Goal: Transaction & Acquisition: Purchase product/service

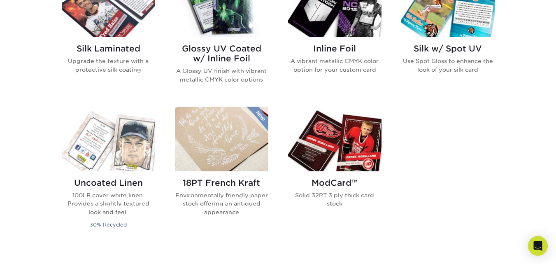
scroll to position [535, 0]
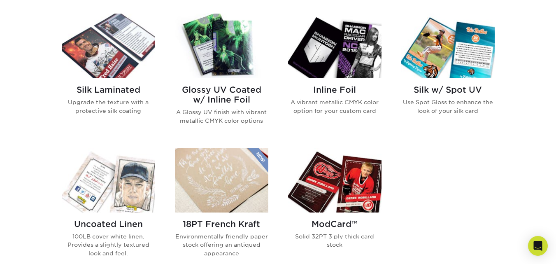
click at [228, 96] on h2 "Glossy UV Coated w/ Inline Foil" at bounding box center [221, 95] width 93 height 20
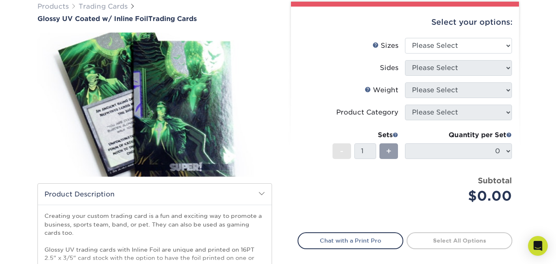
scroll to position [41, 0]
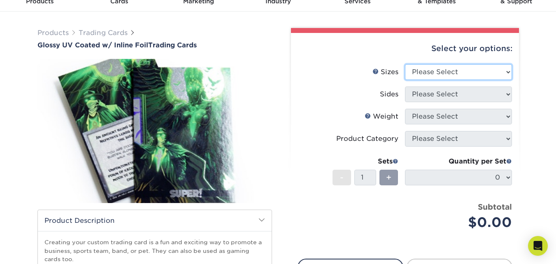
click at [449, 74] on select "Please Select 2.5" x 3.5"" at bounding box center [458, 72] width 107 height 16
select select "2.50x3.50"
click at [405, 64] on select "Please Select 2.5" x 3.5"" at bounding box center [458, 72] width 107 height 16
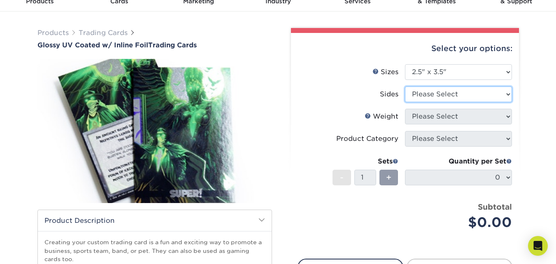
click at [440, 93] on select "Please Select Print Both Sides - Foil Back Only Print Both Sides - Foil Both Si…" at bounding box center [458, 94] width 107 height 16
select select "34527644-b4fd-4ffb-9092-1318eefcd9d9"
click at [405, 86] on select "Please Select Print Both Sides - Foil Back Only Print Both Sides - Foil Both Si…" at bounding box center [458, 94] width 107 height 16
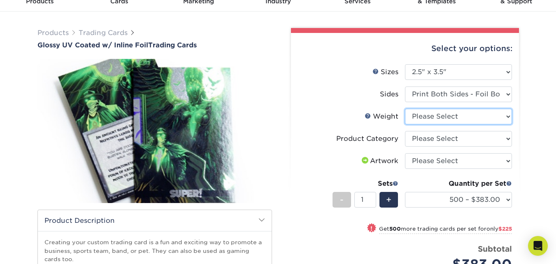
click at [434, 114] on select "Please Select 16PT" at bounding box center [458, 117] width 107 height 16
select select "16PT"
click at [405, 109] on select "Please Select 16PT" at bounding box center [458, 117] width 107 height 16
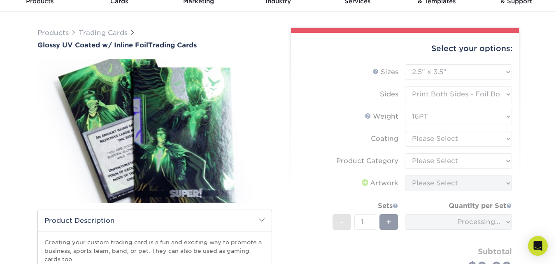
click at [430, 137] on form "Sizes Help Sizes Please Select 2.5" x 3.5" Sides Please Select 16PT - 1" at bounding box center [405, 178] width 215 height 229
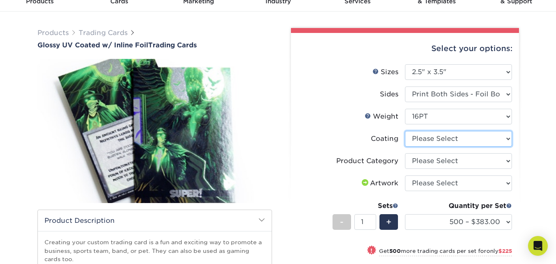
click at [430, 137] on select at bounding box center [458, 139] width 107 height 16
click at [405, 131] on select at bounding box center [458, 139] width 107 height 16
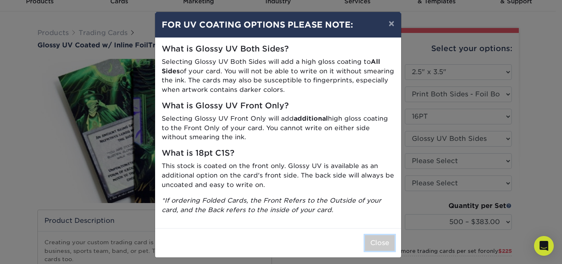
drag, startPoint x: 384, startPoint y: 245, endPoint x: 385, endPoint y: 195, distance: 49.8
drag, startPoint x: 385, startPoint y: 195, endPoint x: 357, endPoint y: 204, distance: 29.9
click at [357, 204] on icon "*If ordering Folded Cards, the Front Refers to the Outside of your card, and th…" at bounding box center [272, 204] width 220 height 17
click at [387, 240] on button "Close" at bounding box center [380, 243] width 30 height 16
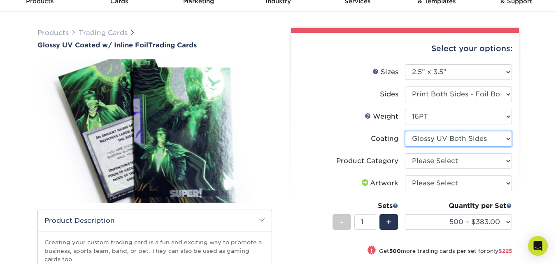
click at [448, 142] on select at bounding box center [458, 139] width 107 height 16
select select "-1"
click at [405, 131] on select at bounding box center [458, 139] width 107 height 16
select select
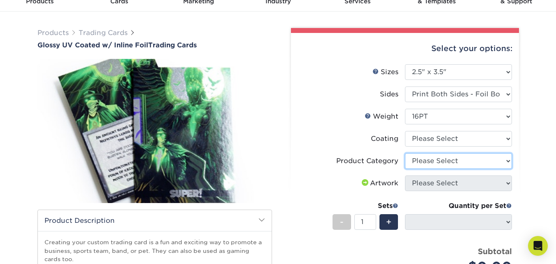
click at [447, 159] on select "Please Select Trading Cards" at bounding box center [458, 161] width 107 height 16
select select "c2f9bce9-36c2-409d-b101-c29d9d031e18"
click at [405, 153] on select "Please Select Trading Cards" at bounding box center [458, 161] width 107 height 16
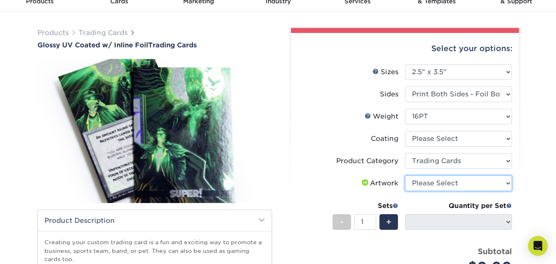
click at [448, 181] on select "Please Select I will upload files I need a design - $100" at bounding box center [458, 183] width 107 height 16
select select "upload"
click at [405, 175] on select "Please Select I will upload files I need a design - $100" at bounding box center [458, 183] width 107 height 16
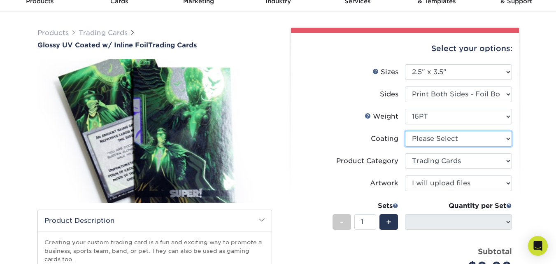
click at [464, 140] on select at bounding box center [458, 139] width 107 height 16
select select "ae367451-b2b8-45df-a344-0f05b6a12993"
click at [405, 131] on select at bounding box center [458, 139] width 107 height 16
select select "-1"
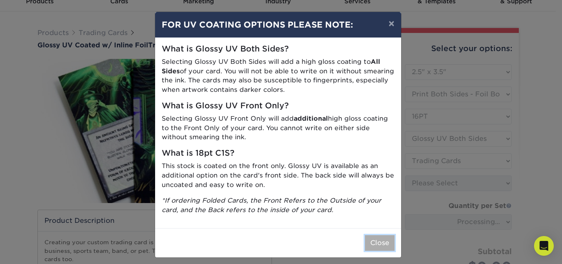
click at [371, 245] on button "Close" at bounding box center [380, 243] width 30 height 16
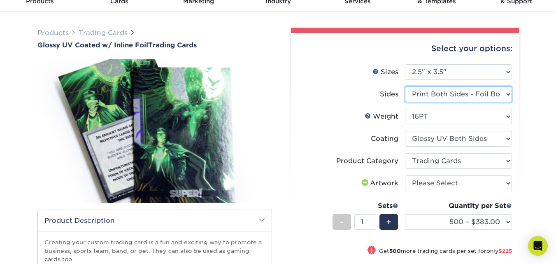
click at [454, 100] on select "Please Select Print Both Sides - Foil Back Only Print Both Sides - Foil Both Si…" at bounding box center [458, 94] width 107 height 16
select select "e9e9dfb3-fba1-4d60-972c-fd9ca5904d33"
click at [405, 86] on select "Please Select Print Both Sides - Foil Back Only Print Both Sides - Foil Both Si…" at bounding box center [458, 94] width 107 height 16
select select "-1"
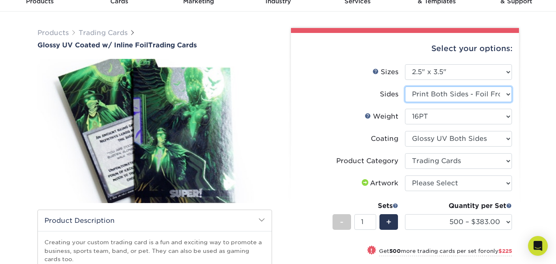
select select "-1"
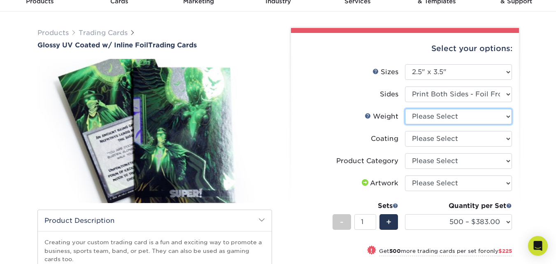
click at [475, 115] on select "Please Select 16PT" at bounding box center [458, 117] width 107 height 16
select select "16PT"
click at [405, 109] on select "Please Select 16PT" at bounding box center [458, 117] width 107 height 16
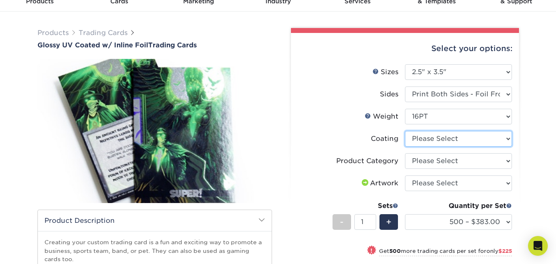
click at [464, 135] on select at bounding box center [458, 139] width 107 height 16
click at [405, 131] on select at bounding box center [458, 139] width 107 height 16
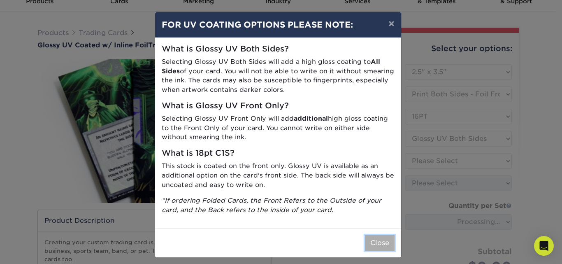
click at [379, 246] on button "Close" at bounding box center [380, 243] width 30 height 16
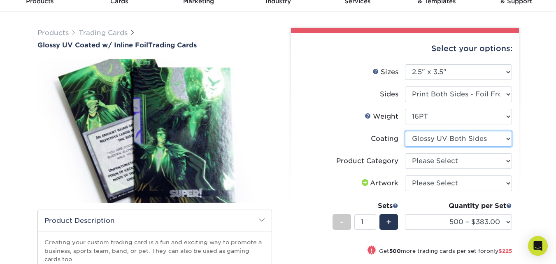
click at [457, 143] on select at bounding box center [458, 139] width 107 height 16
select select "-1"
click at [405, 131] on select at bounding box center [458, 139] width 107 height 16
select select
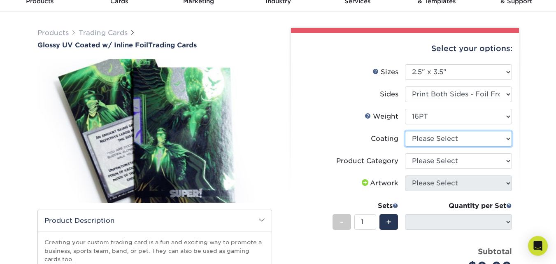
drag, startPoint x: 459, startPoint y: 142, endPoint x: 458, endPoint y: 146, distance: 4.5
click at [459, 142] on select at bounding box center [458, 139] width 107 height 16
select select "ae367451-b2b8-45df-a344-0f05b6a12993"
click at [405, 131] on select at bounding box center [458, 139] width 107 height 16
select select "-1"
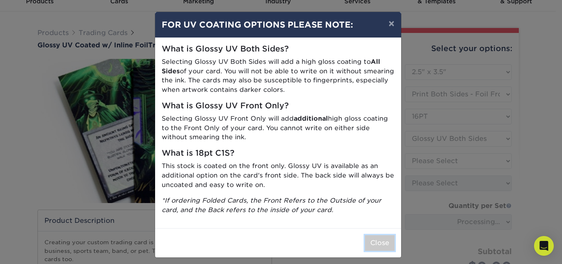
click at [376, 245] on button "Close" at bounding box center [380, 243] width 30 height 16
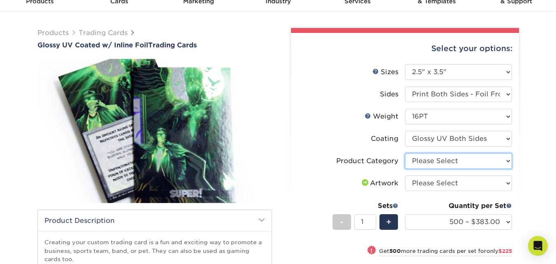
click at [472, 165] on select "Please Select Trading Cards" at bounding box center [458, 161] width 107 height 16
select select "c2f9bce9-36c2-409d-b101-c29d9d031e18"
click at [405, 153] on select "Please Select Trading Cards" at bounding box center [458, 161] width 107 height 16
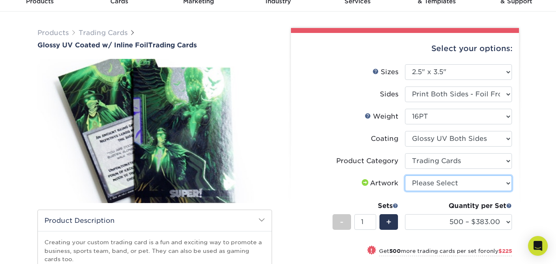
click at [471, 178] on select "Please Select I will upload files I need a design - $100" at bounding box center [458, 183] width 107 height 16
select select "upload"
click at [405, 175] on select "Please Select I will upload files I need a design - $100" at bounding box center [458, 183] width 107 height 16
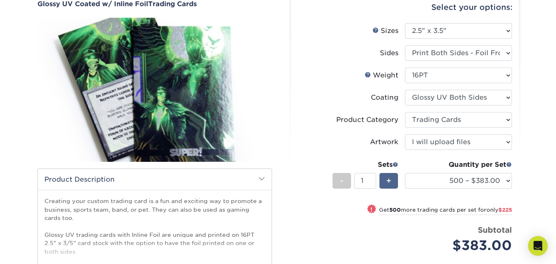
click at [394, 183] on div "+" at bounding box center [389, 181] width 19 height 16
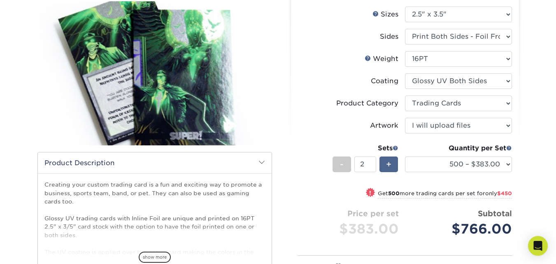
scroll to position [123, 0]
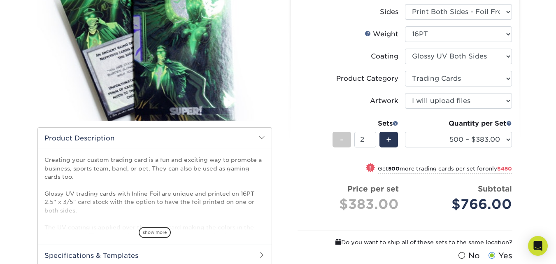
click at [478, 151] on div "Quantity per Set 500 – $383.00 1000 – $608.00 2500 – $883.00 5000 – $1252.00 (P…" at bounding box center [458, 138] width 107 height 38
click at [478, 144] on select "500 – $383.00 1000 – $608.00 2500 – $883.00 5000 – $1252.00" at bounding box center [458, 140] width 107 height 16
click at [345, 144] on div "-" at bounding box center [342, 140] width 19 height 16
type input "1"
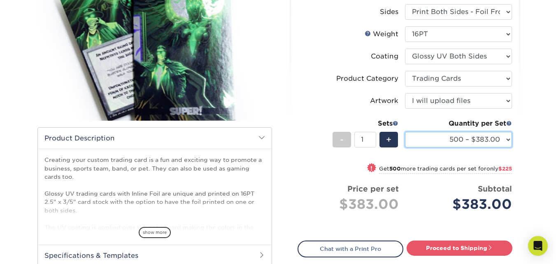
click at [496, 143] on select "500 – $383.00 1000 – $608.00 2500 – $883.00 5000 – $1252.00" at bounding box center [458, 140] width 107 height 16
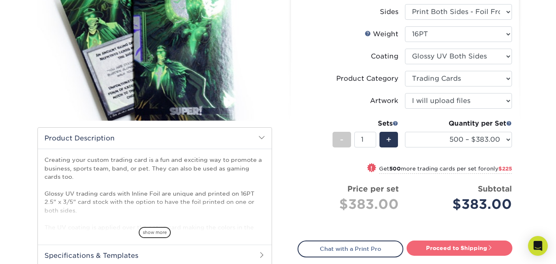
click at [440, 252] on link "Proceed to Shipping" at bounding box center [460, 247] width 106 height 15
type input "Set 1"
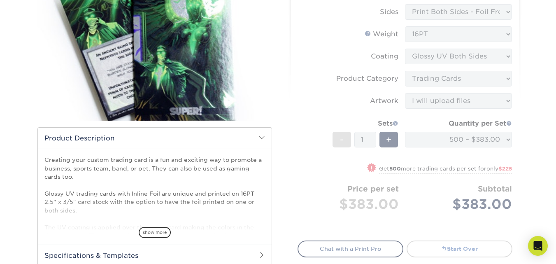
select select "87a825d9-22fd-4302-929c-3fe1b0c902ff"
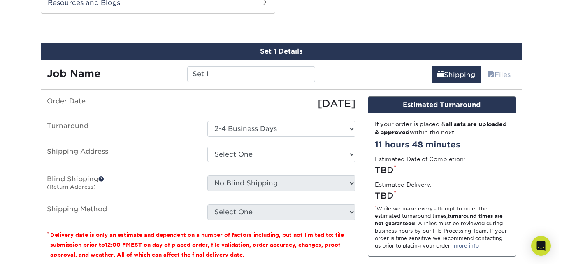
scroll to position [434, 0]
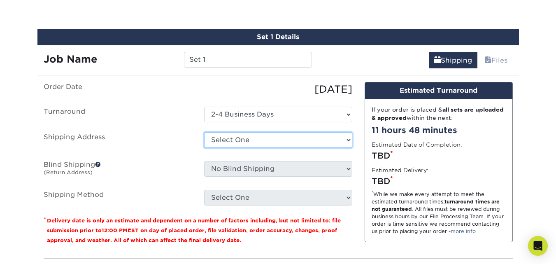
click at [318, 143] on select "Select One + Add New Address - Login" at bounding box center [278, 140] width 148 height 16
select select "newaddress"
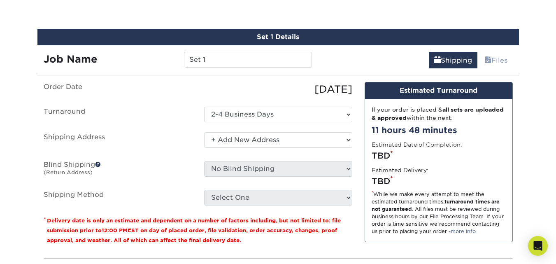
click at [204, 132] on select "Select One + Add New Address - Login" at bounding box center [278, 140] width 148 height 16
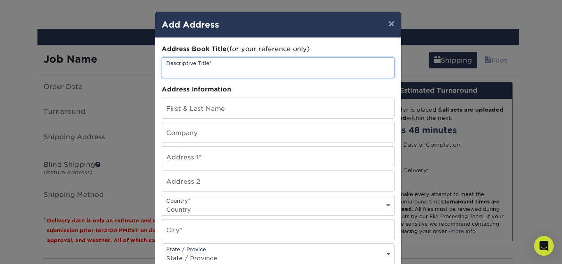
click at [266, 70] on input "text" at bounding box center [278, 68] width 232 height 20
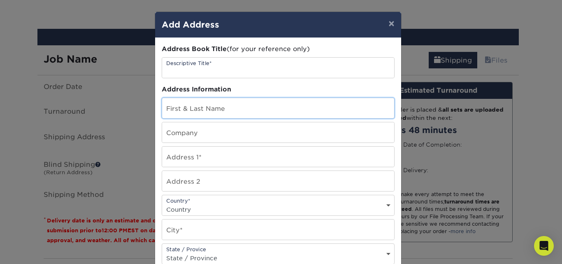
click at [274, 114] on input "text" at bounding box center [278, 108] width 232 height 20
type input "Blake Hodgson"
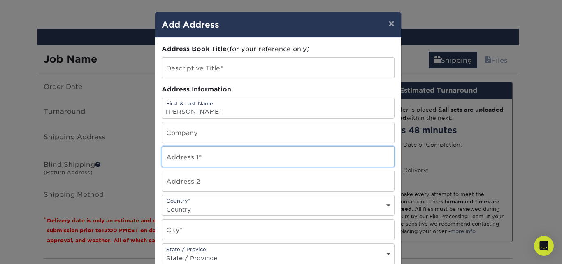
type input "13430 W 72ND PL"
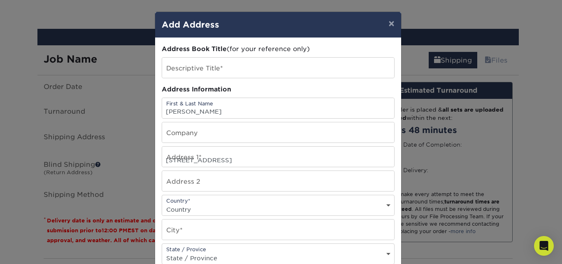
select select "US"
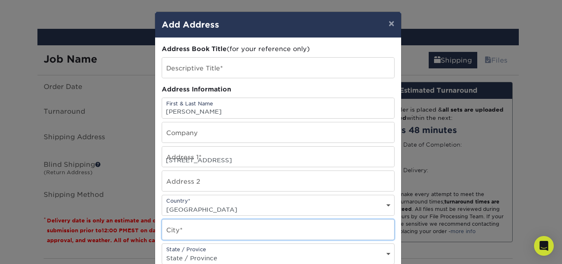
type input "Arvada"
select select "CO"
type input "80005"
type input "7208298314"
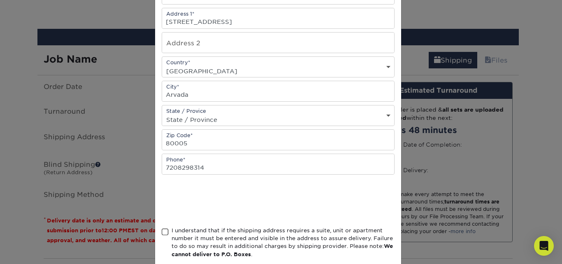
scroll to position [165, 0]
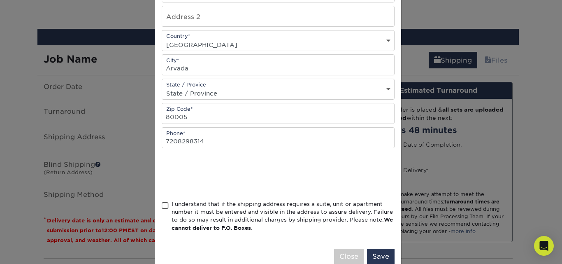
click at [162, 203] on span at bounding box center [165, 206] width 7 height 8
click at [0, 0] on input "I understand that if the shipping address requires a suite, unit or apartment n…" at bounding box center [0, 0] width 0 height 0
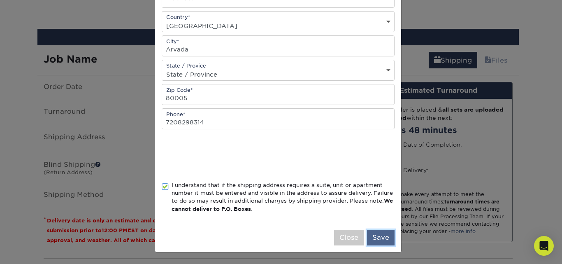
click at [379, 239] on button "Save" at bounding box center [381, 238] width 28 height 16
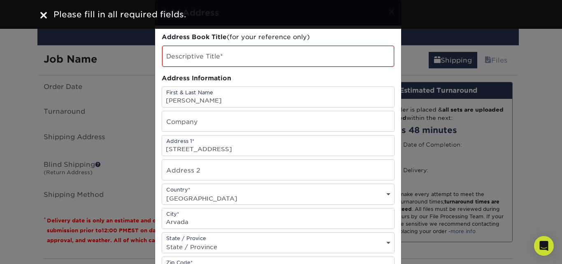
scroll to position [0, 0]
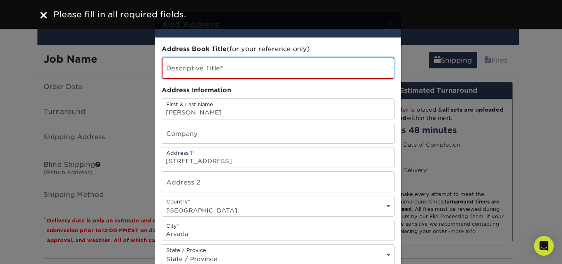
click at [237, 71] on input "text" at bounding box center [278, 68] width 232 height 21
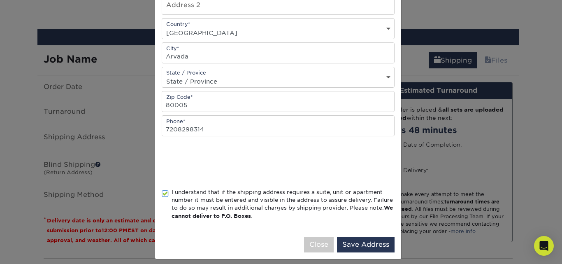
scroll to position [184, 0]
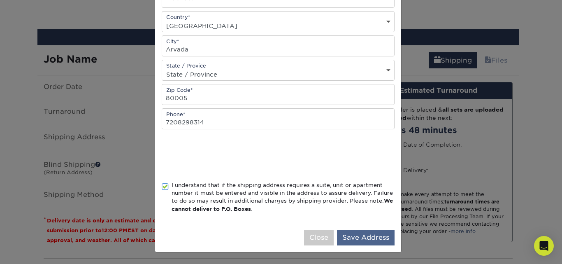
type input "NA"
click at [375, 238] on button "Save Address" at bounding box center [366, 238] width 58 height 16
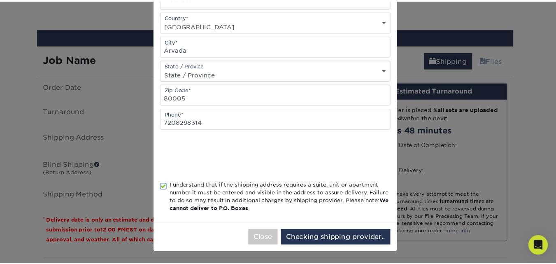
scroll to position [0, 0]
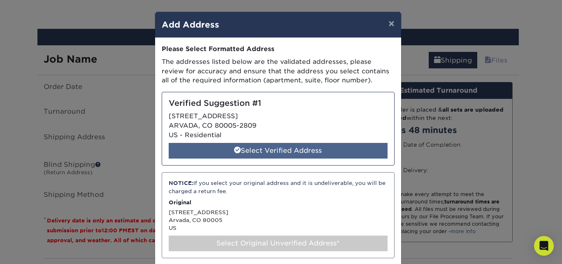
click at [342, 150] on div "Select Verified Address" at bounding box center [278, 151] width 219 height 16
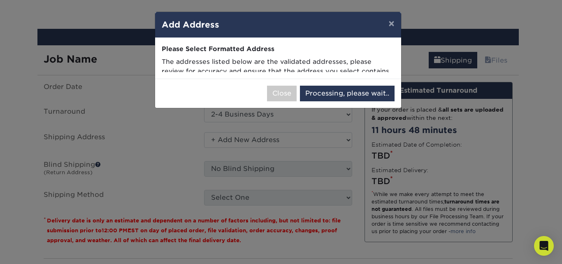
select select "285212"
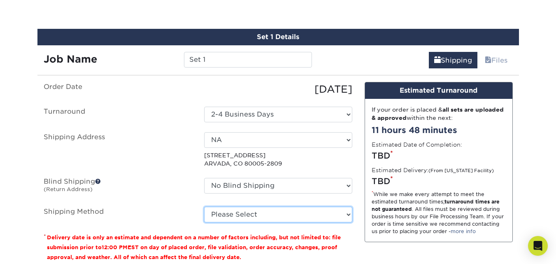
click at [315, 214] on select "Please Select 3 Day Shipping Service (+$18.92) Ground Shipping (+$19.15) 2 Day …" at bounding box center [278, 215] width 148 height 16
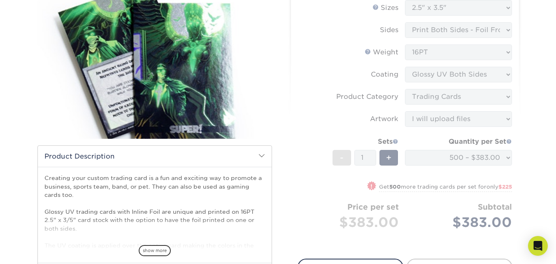
scroll to position [105, 0]
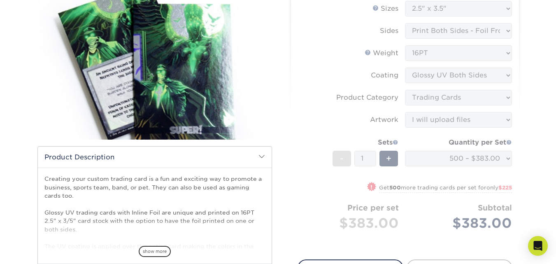
click at [443, 150] on form "Sizes Help Sizes Please Select 2.5" x 3.5" Sides Please Select 16PT - 1" at bounding box center [405, 125] width 215 height 249
click at [461, 157] on form "Sizes Help Sizes Please Select 2.5" x 3.5" Sides Please Select 16PT - 1" at bounding box center [405, 125] width 215 height 249
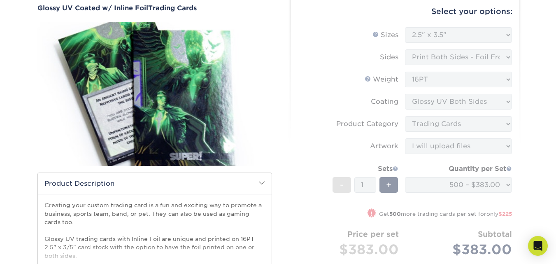
scroll to position [63, 0]
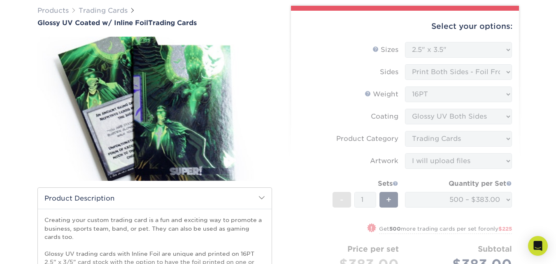
drag, startPoint x: 483, startPoint y: 193, endPoint x: 484, endPoint y: 201, distance: 8.3
click at [483, 193] on form "Sizes Help Sizes Please Select 2.5" x 3.5" Sides Please Select 16PT - 1" at bounding box center [405, 166] width 215 height 249
click at [484, 202] on form "Sizes Help Sizes Please Select 2.5" x 3.5" Sides Please Select 16PT - 1" at bounding box center [405, 166] width 215 height 249
click at [509, 198] on form "Sizes Help Sizes Please Select 2.5" x 3.5" Sides Please Select 16PT - 1" at bounding box center [405, 166] width 215 height 249
click at [509, 199] on form "Sizes Help Sizes Please Select 2.5" x 3.5" Sides Please Select 16PT - 1" at bounding box center [405, 166] width 215 height 249
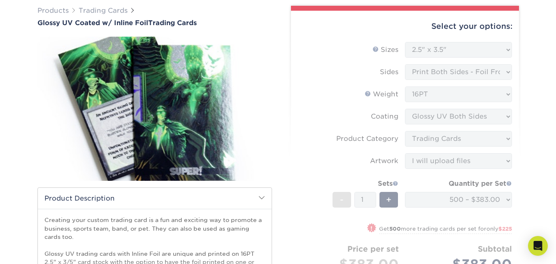
click at [506, 202] on form "Sizes Help Sizes Please Select 2.5" x 3.5" Sides Please Select 16PT - 1" at bounding box center [405, 166] width 215 height 249
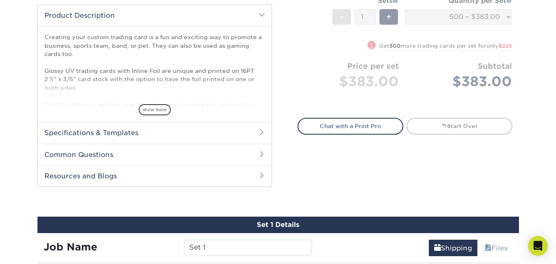
scroll to position [247, 0]
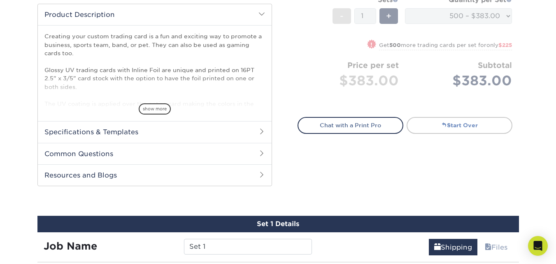
click at [461, 126] on link "Start Over" at bounding box center [460, 125] width 106 height 16
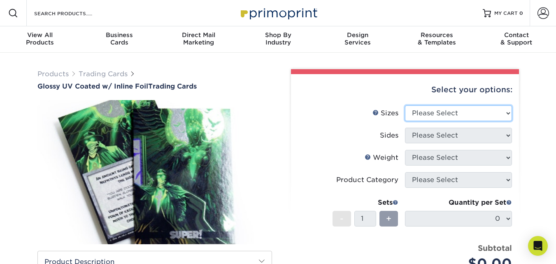
click at [478, 111] on select "Please Select 2.5" x 3.5"" at bounding box center [458, 113] width 107 height 16
select select "2.50x3.50"
click at [405, 105] on select "Please Select 2.5" x 3.5"" at bounding box center [458, 113] width 107 height 16
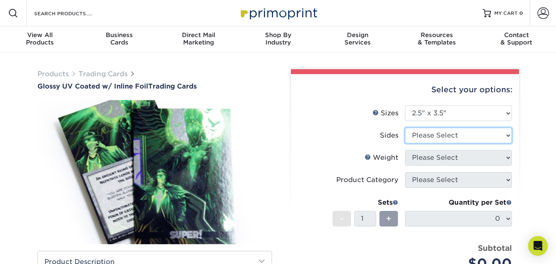
click at [477, 137] on select "Please Select Print Both Sides - Foil Back Only Print Both Sides - Foil Both Si…" at bounding box center [458, 136] width 107 height 16
select select "e9e9dfb3-fba1-4d60-972c-fd9ca5904d33"
click at [405, 128] on select "Please Select Print Both Sides - Foil Back Only Print Both Sides - Foil Both Si…" at bounding box center [458, 136] width 107 height 16
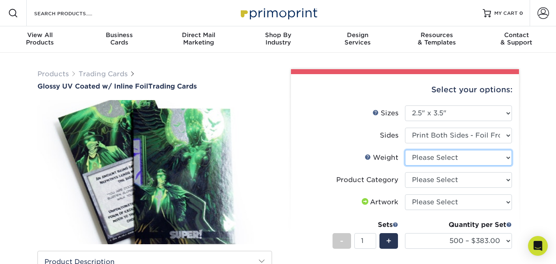
click at [474, 162] on select "Please Select 16PT" at bounding box center [458, 158] width 107 height 16
select select "16PT"
click at [405, 150] on select "Please Select 16PT" at bounding box center [458, 158] width 107 height 16
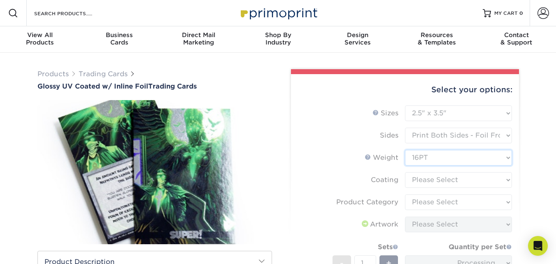
scroll to position [41, 0]
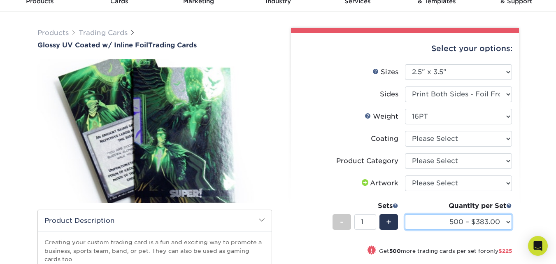
click at [494, 219] on select "500 – $383.00 1000 – $608.00 2500 – $883.00 5000 – $1252.00" at bounding box center [458, 222] width 107 height 16
select select "1000 – $608.00"
click at [405, 214] on select "500 – $383.00 1000 – $608.00 2500 – $883.00 5000 – $1252.00" at bounding box center [458, 222] width 107 height 16
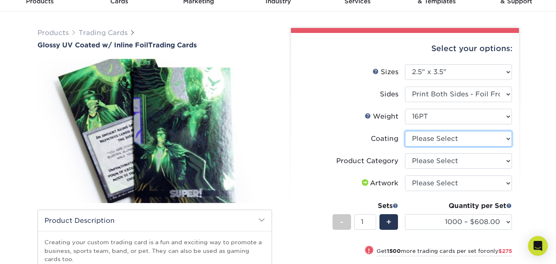
click at [442, 143] on select at bounding box center [458, 139] width 107 height 16
click at [445, 146] on select at bounding box center [458, 139] width 107 height 16
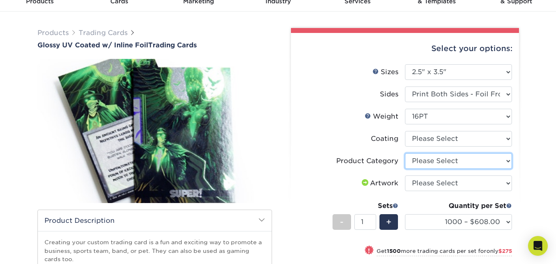
click at [452, 160] on select "Please Select Trading Cards" at bounding box center [458, 161] width 107 height 16
select select "c2f9bce9-36c2-409d-b101-c29d9d031e18"
click at [405, 153] on select "Please Select Trading Cards" at bounding box center [458, 161] width 107 height 16
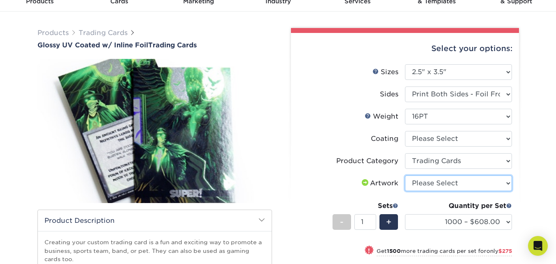
click at [452, 181] on select "Please Select I will upload files I need a design - $100" at bounding box center [458, 183] width 107 height 16
select select "upload"
click at [405, 175] on select "Please Select I will upload files I need a design - $100" at bounding box center [458, 183] width 107 height 16
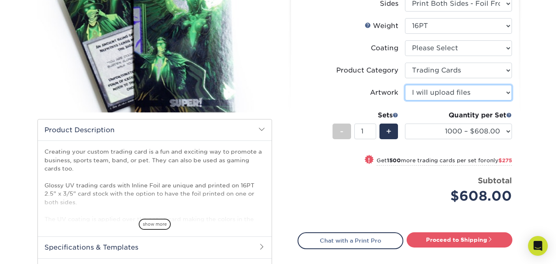
scroll to position [123, 0]
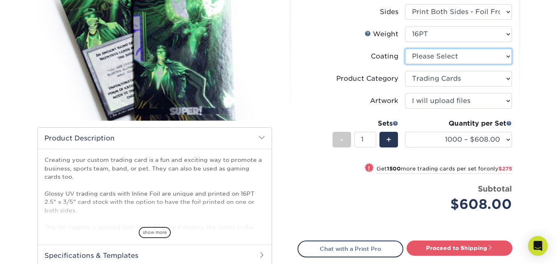
click at [442, 59] on select at bounding box center [458, 57] width 107 height 16
select select "ae367451-b2b8-45df-a344-0f05b6a12993"
click at [405, 49] on select at bounding box center [458, 57] width 107 height 16
select select "-1"
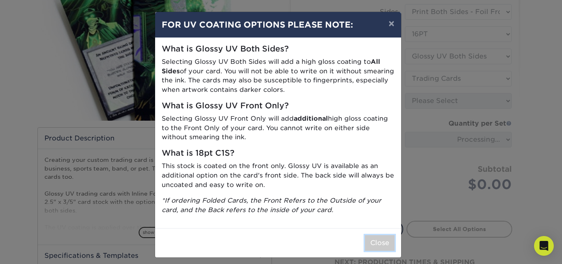
click at [375, 243] on button "Close" at bounding box center [380, 243] width 30 height 16
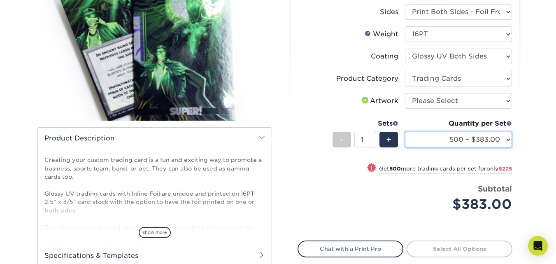
click at [499, 132] on select "500 – $383.00 1000 – $608.00 2500 – $883.00 5000 – $1252.00" at bounding box center [458, 140] width 107 height 16
select select "1000 – $608.00"
click at [405, 132] on select "500 – $383.00 1000 – $608.00 2500 – $883.00 5000 – $1252.00" at bounding box center [458, 140] width 107 height 16
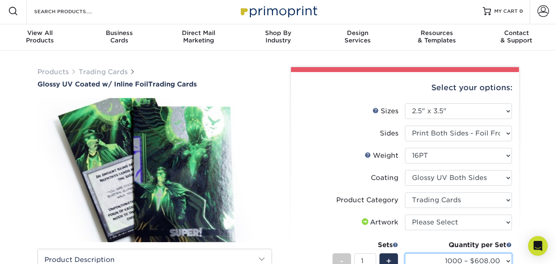
scroll to position [0, 0]
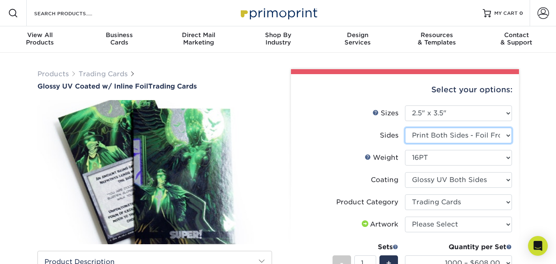
click at [491, 138] on select "Please Select Print Both Sides - Foil Back Only Print Both Sides - Foil Both Si…" at bounding box center [458, 136] width 107 height 16
select select "34527644-b4fd-4ffb-9092-1318eefcd9d9"
click at [405, 128] on select "Please Select Print Both Sides - Foil Back Only Print Both Sides - Foil Both Si…" at bounding box center [458, 136] width 107 height 16
select select "-1"
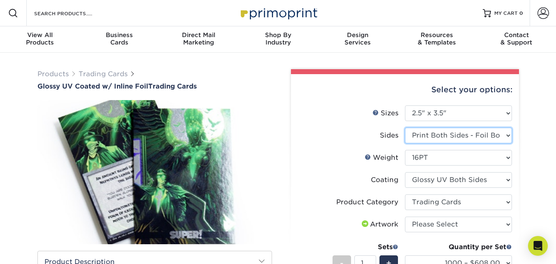
select select "-1"
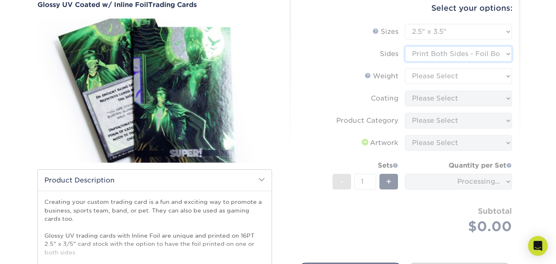
scroll to position [82, 0]
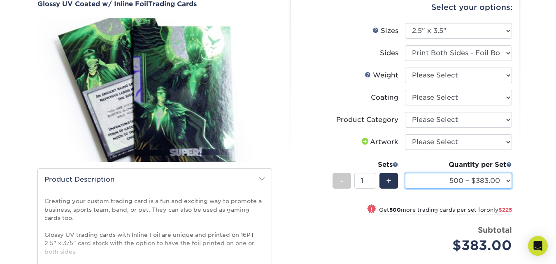
click at [508, 179] on select "500 – $383.00 1000 – $608.00 2500 – $883.00 5000 – $1252.00" at bounding box center [458, 181] width 107 height 16
select select "1000 – $608.00"
click at [405, 173] on select "500 – $383.00 1000 – $608.00 2500 – $883.00 5000 – $1252.00" at bounding box center [458, 181] width 107 height 16
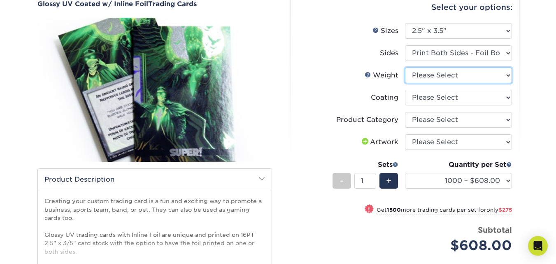
click at [468, 75] on select "Please Select 16PT" at bounding box center [458, 76] width 107 height 16
select select "16PT"
click at [405, 68] on select "Please Select 16PT" at bounding box center [458, 76] width 107 height 16
select select "-1"
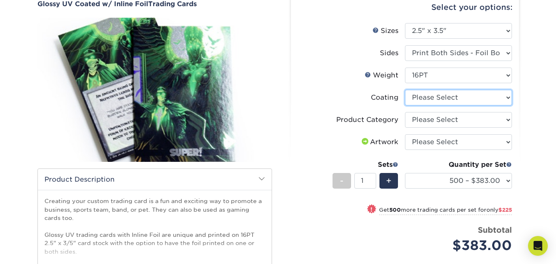
click at [473, 100] on select at bounding box center [458, 98] width 107 height 16
select select "ae367451-b2b8-45df-a344-0f05b6a12993"
click at [405, 90] on select at bounding box center [458, 98] width 107 height 16
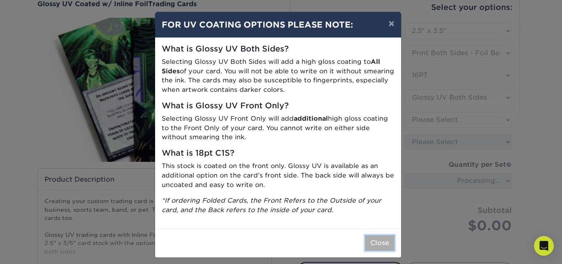
click at [377, 244] on button "Close" at bounding box center [380, 243] width 30 height 16
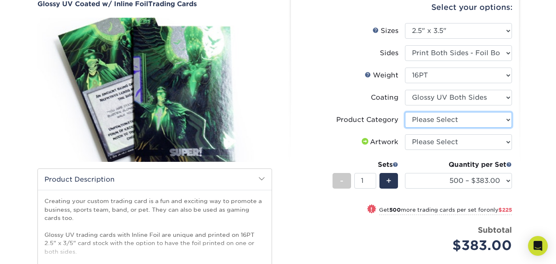
click at [464, 125] on select "Please Select Trading Cards" at bounding box center [458, 120] width 107 height 16
select select "c2f9bce9-36c2-409d-b101-c29d9d031e18"
click at [405, 112] on select "Please Select Trading Cards" at bounding box center [458, 120] width 107 height 16
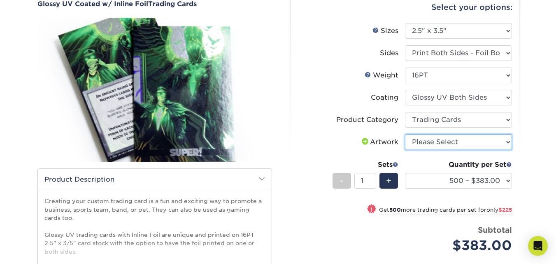
click at [465, 142] on select "Please Select I will upload files I need a design - $100" at bounding box center [458, 142] width 107 height 16
click at [405, 134] on select "Please Select I will upload files I need a design - $100" at bounding box center [458, 142] width 107 height 16
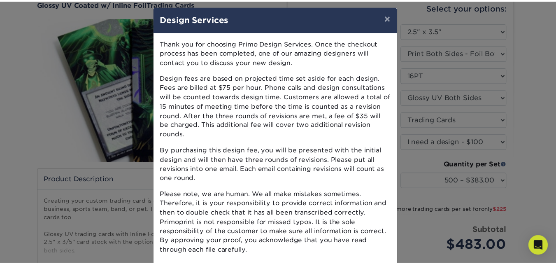
scroll to position [0, 0]
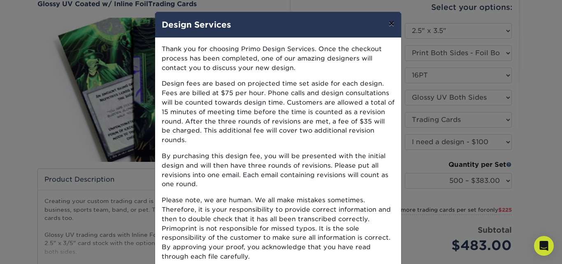
click at [382, 30] on button "×" at bounding box center [391, 23] width 19 height 23
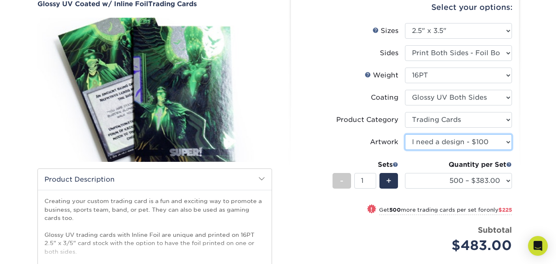
click at [478, 139] on select "Please Select I will upload files I need a design - $100" at bounding box center [458, 142] width 107 height 16
select select "upload"
click at [405, 134] on select "Please Select I will upload files I need a design - $100" at bounding box center [458, 142] width 107 height 16
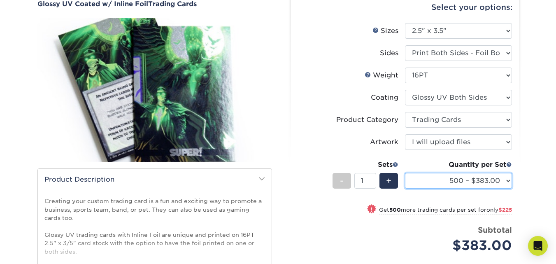
click at [500, 183] on select "500 – $383.00 1000 – $608.00 2500 – $883.00 5000 – $1252.00" at bounding box center [458, 181] width 107 height 16
select select "1000 – $608.00"
click at [405, 173] on select "500 – $383.00 1000 – $608.00 2500 – $883.00 5000 – $1252.00" at bounding box center [458, 181] width 107 height 16
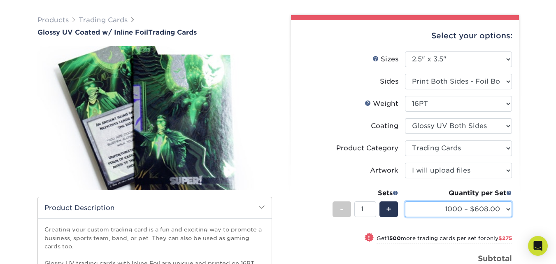
scroll to position [41, 0]
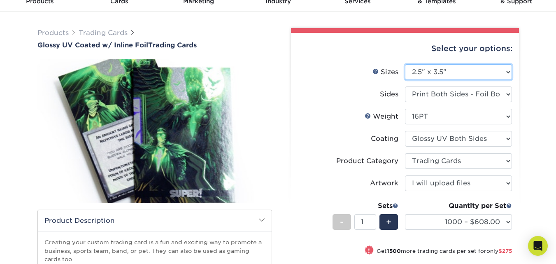
click at [471, 68] on select "Please Select 2.5" x 3.5"" at bounding box center [458, 72] width 107 height 16
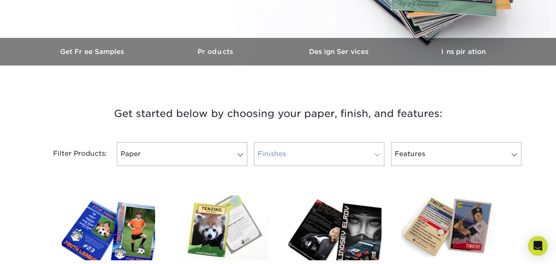
scroll to position [247, 0]
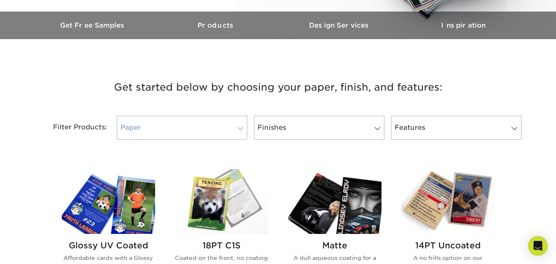
click at [224, 123] on link "Paper" at bounding box center [182, 128] width 130 height 24
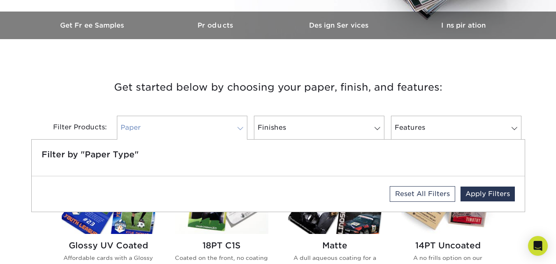
click at [219, 124] on link "Paper" at bounding box center [182, 128] width 130 height 24
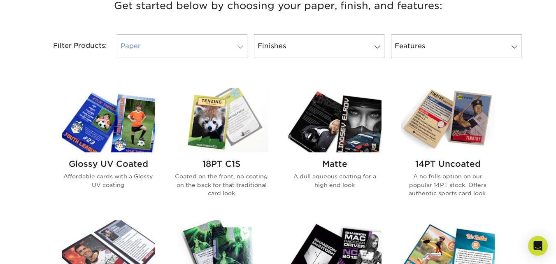
scroll to position [329, 0]
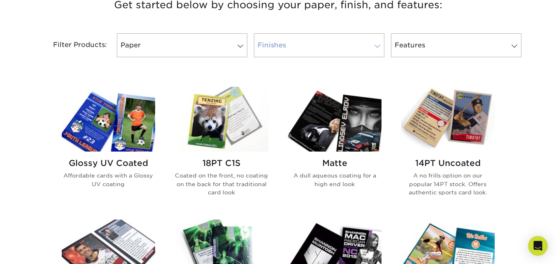
click at [330, 42] on link "Finishes" at bounding box center [319, 45] width 130 height 24
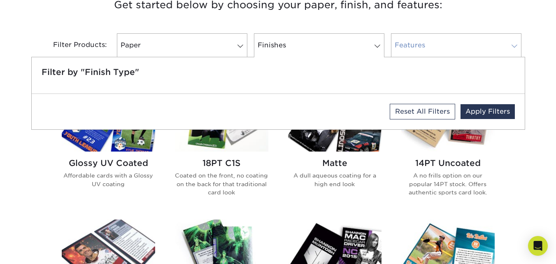
click at [443, 43] on link "Features" at bounding box center [456, 45] width 130 height 24
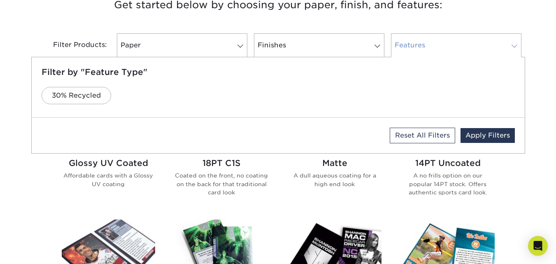
click at [443, 43] on link "Features" at bounding box center [456, 45] width 130 height 24
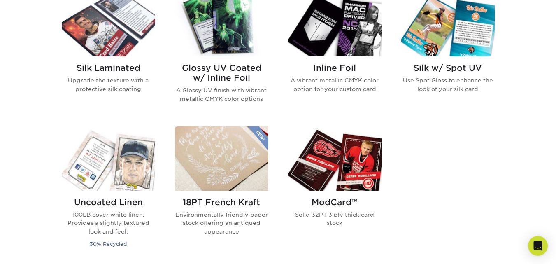
scroll to position [576, 0]
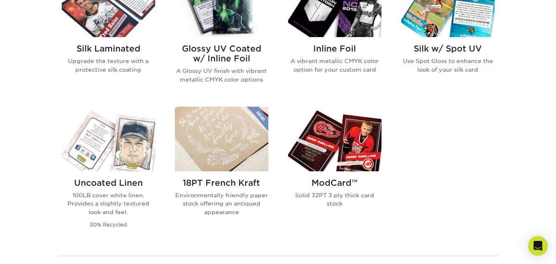
click at [364, 146] on img at bounding box center [334, 139] width 93 height 65
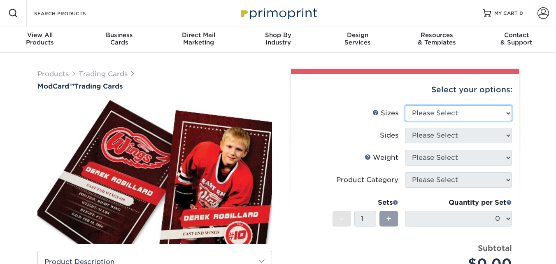
click at [443, 109] on select "Please Select 2.5" x 3.5"" at bounding box center [458, 113] width 107 height 16
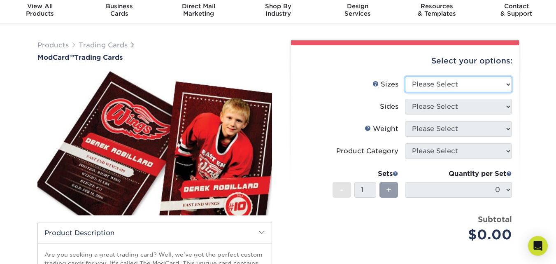
scroll to position [41, 0]
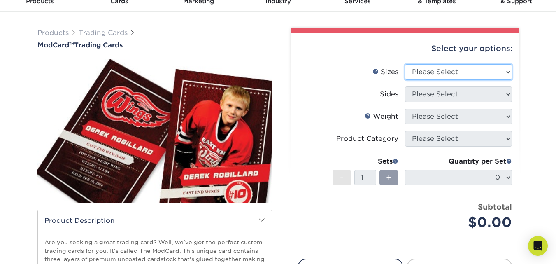
click at [475, 72] on select "Please Select 2.5" x 3.5"" at bounding box center [458, 72] width 107 height 16
click at [405, 64] on select "Please Select 2.5" x 3.5"" at bounding box center [458, 72] width 107 height 16
click at [473, 71] on select "Please Select 2.5" x 3.5"" at bounding box center [458, 72] width 107 height 16
select select "2.50x3.50"
click at [405, 64] on select "Please Select 2.5" x 3.5"" at bounding box center [458, 72] width 107 height 16
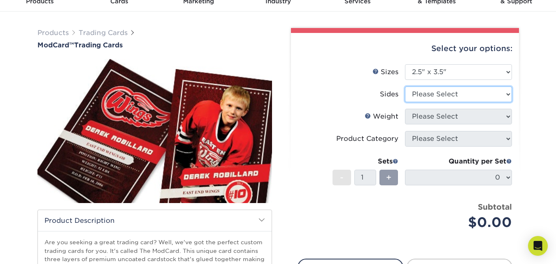
click at [470, 96] on select "Please Select Print Both Sides Print Front Only" at bounding box center [458, 94] width 107 height 16
select select "13abbda7-1d64-4f25-8bb2-c179b224825d"
click at [405, 86] on select "Please Select Print Both Sides Print Front Only" at bounding box center [458, 94] width 107 height 16
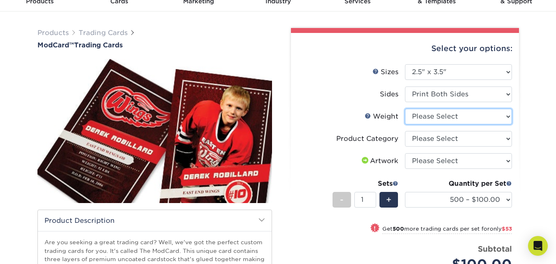
click at [471, 114] on select "Please Select 32PTUCBLK" at bounding box center [458, 117] width 107 height 16
select select "32PTUCBLK"
click at [405, 109] on select "Please Select 32PTUCBLK" at bounding box center [458, 117] width 107 height 16
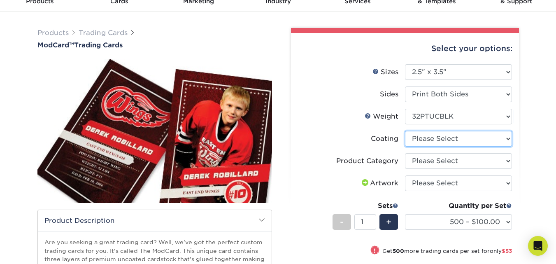
click at [468, 142] on select at bounding box center [458, 139] width 107 height 16
select select "3e7618de-abca-4bda-9f97-8b9129e913d8"
click at [405, 131] on select at bounding box center [458, 139] width 107 height 16
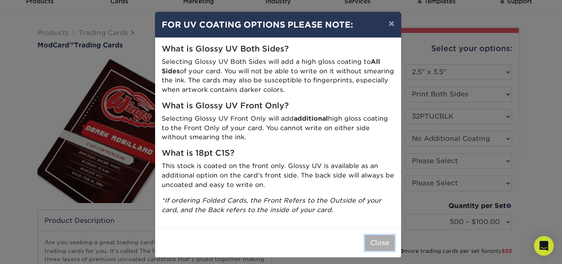
click at [385, 239] on button "Close" at bounding box center [380, 243] width 30 height 16
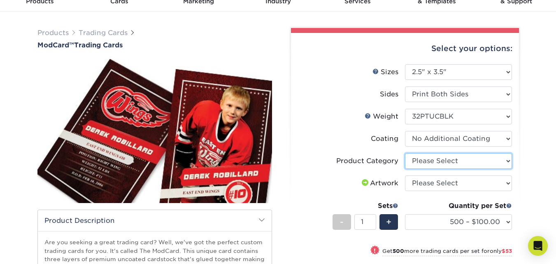
click at [432, 163] on select "Please Select Trading Cards" at bounding box center [458, 161] width 107 height 16
select select "c2f9bce9-36c2-409d-b101-c29d9d031e18"
click at [405, 153] on select "Please Select Trading Cards" at bounding box center [458, 161] width 107 height 16
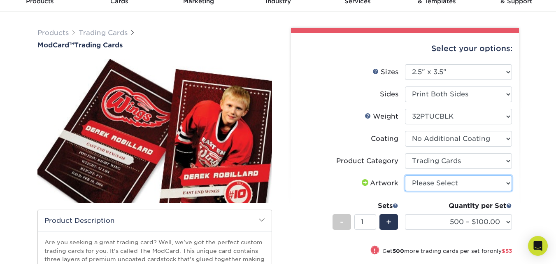
click at [437, 182] on select "Please Select I will upload files I need a design - $100" at bounding box center [458, 183] width 107 height 16
select select "upload"
click at [405, 175] on select "Please Select I will upload files I need a design - $100" at bounding box center [458, 183] width 107 height 16
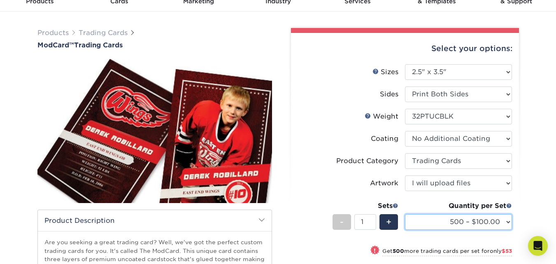
click at [466, 220] on select "500 – $100.00 1000 – $153.00" at bounding box center [458, 222] width 107 height 16
select select "1000 – $153.00"
click at [405, 214] on select "500 – $100.00 1000 – $153.00" at bounding box center [458, 222] width 107 height 16
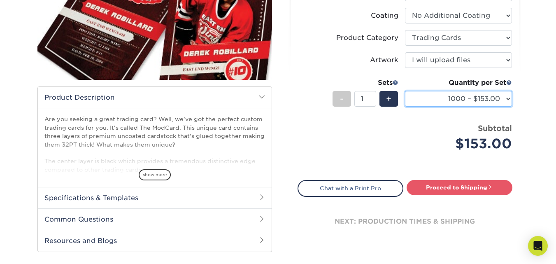
scroll to position [165, 0]
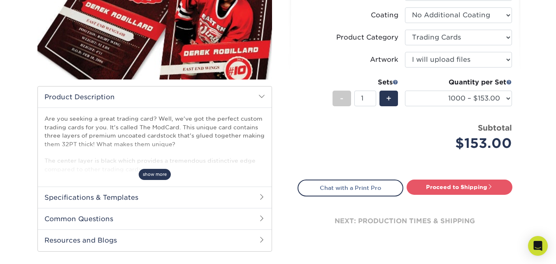
click at [161, 175] on span "show more" at bounding box center [155, 174] width 32 height 11
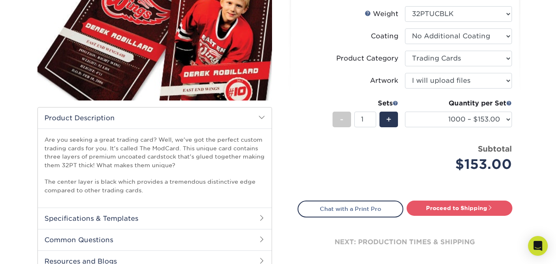
scroll to position [123, 0]
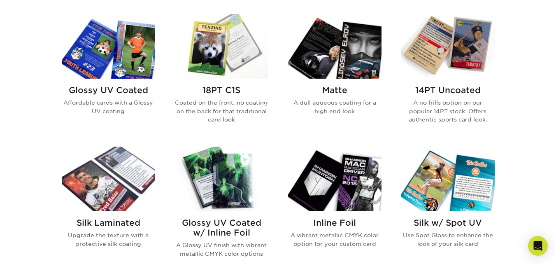
scroll to position [412, 0]
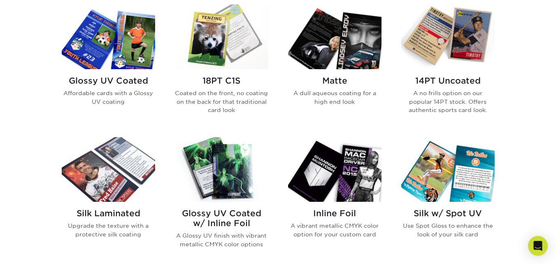
click at [363, 183] on img at bounding box center [334, 169] width 93 height 65
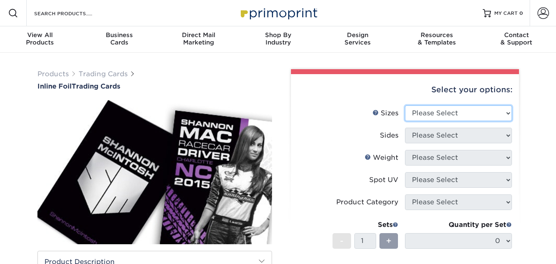
click at [450, 118] on select "Please Select 2.5" x 3.5"" at bounding box center [458, 113] width 107 height 16
select select "2.50x3.50"
click at [405, 105] on select "Please Select 2.5" x 3.5"" at bounding box center [458, 113] width 107 height 16
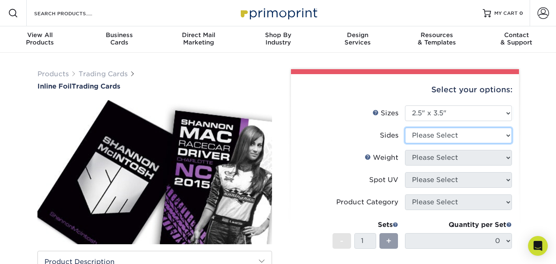
click at [446, 128] on select "Please Select Print Both Sides - Foil Back Only Print Both Sides - Foil Both Si…" at bounding box center [458, 136] width 107 height 16
select select "34527644-b4fd-4ffb-9092-1318eefcd9d9"
click at [405, 128] on select "Please Select Print Both Sides - Foil Back Only Print Both Sides - Foil Both Si…" at bounding box center [458, 136] width 107 height 16
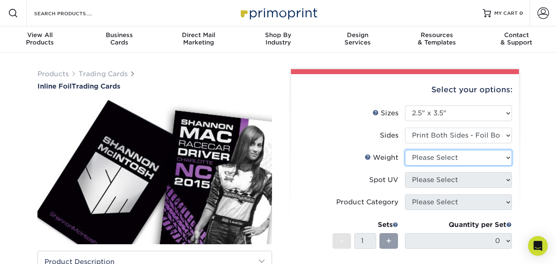
click at [456, 162] on select "Please Select 16PT" at bounding box center [458, 158] width 107 height 16
select select "16PT"
click at [405, 150] on select "Please Select 16PT" at bounding box center [458, 158] width 107 height 16
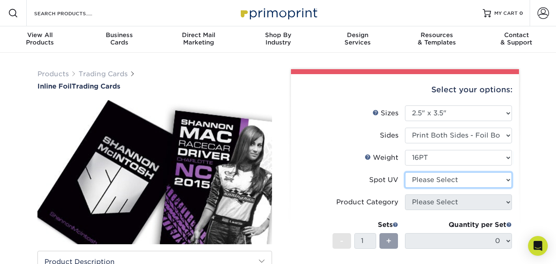
click at [447, 177] on select "Please Select No Spot UV Front and Back (Both Sides) Front Only Back Only" at bounding box center [458, 180] width 107 height 16
select select "0"
click at [405, 172] on select "Please Select No Spot UV Front and Back (Both Sides) Front Only Back Only" at bounding box center [458, 180] width 107 height 16
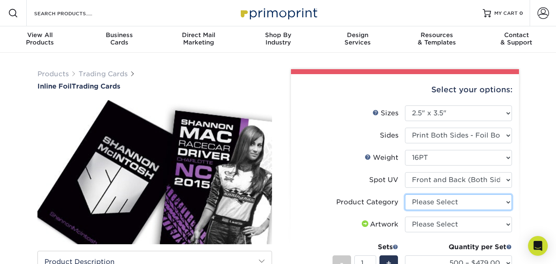
click at [449, 206] on select "Please Select Trading Cards" at bounding box center [458, 202] width 107 height 16
select select "c2f9bce9-36c2-409d-b101-c29d9d031e18"
click at [405, 194] on select "Please Select Trading Cards" at bounding box center [458, 202] width 107 height 16
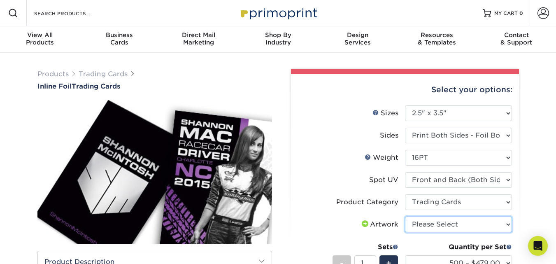
click at [452, 224] on select "Please Select I will upload files I need a design - $100" at bounding box center [458, 225] width 107 height 16
select select "upload"
click at [405, 217] on select "Please Select I will upload files I need a design - $100" at bounding box center [458, 225] width 107 height 16
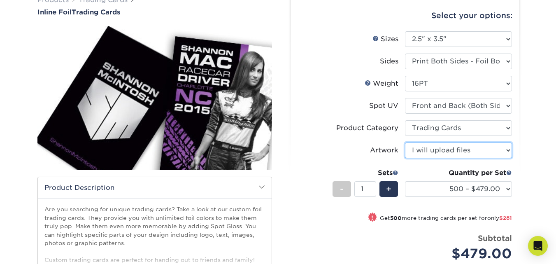
scroll to position [82, 0]
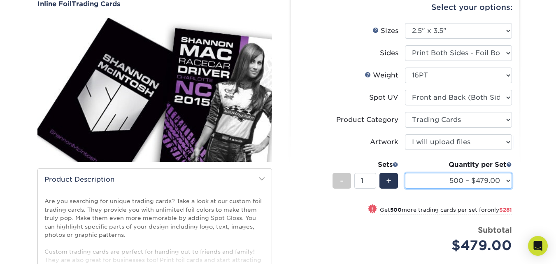
click at [465, 177] on select "500 – $479.00 1000 – $760.00 2500 – $1104.00 5000 – $1565.00" at bounding box center [458, 181] width 107 height 16
click at [405, 173] on select "500 – $479.00 1000 – $760.00 2500 – $1104.00 5000 – $1565.00" at bounding box center [458, 181] width 107 height 16
click at [480, 177] on select "500 – $479.00 1000 – $760.00 2500 – $1104.00 5000 – $1565.00" at bounding box center [458, 181] width 107 height 16
select select "2500 – $1104.00"
click at [405, 173] on select "500 – $479.00 1000 – $760.00 2500 – $1104.00 5000 – $1565.00" at bounding box center [458, 181] width 107 height 16
